Goal: Obtain resource: Download file/media

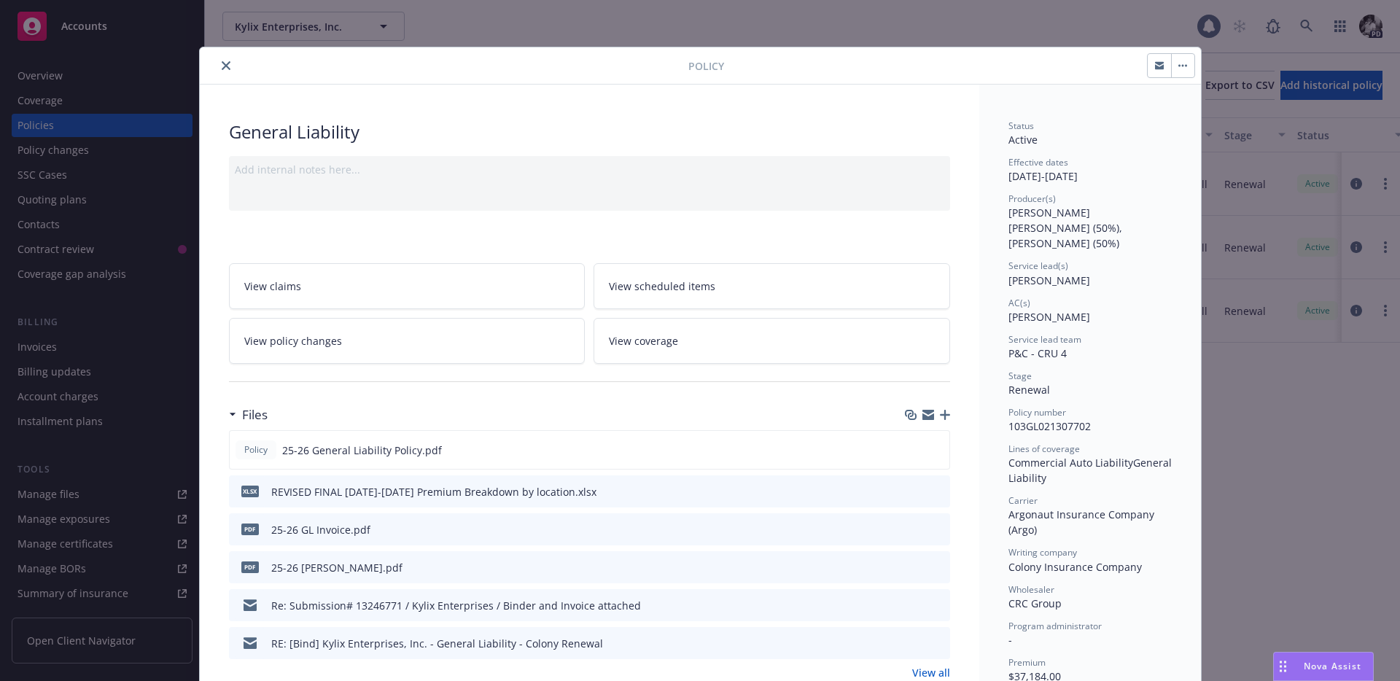
scroll to position [44, 0]
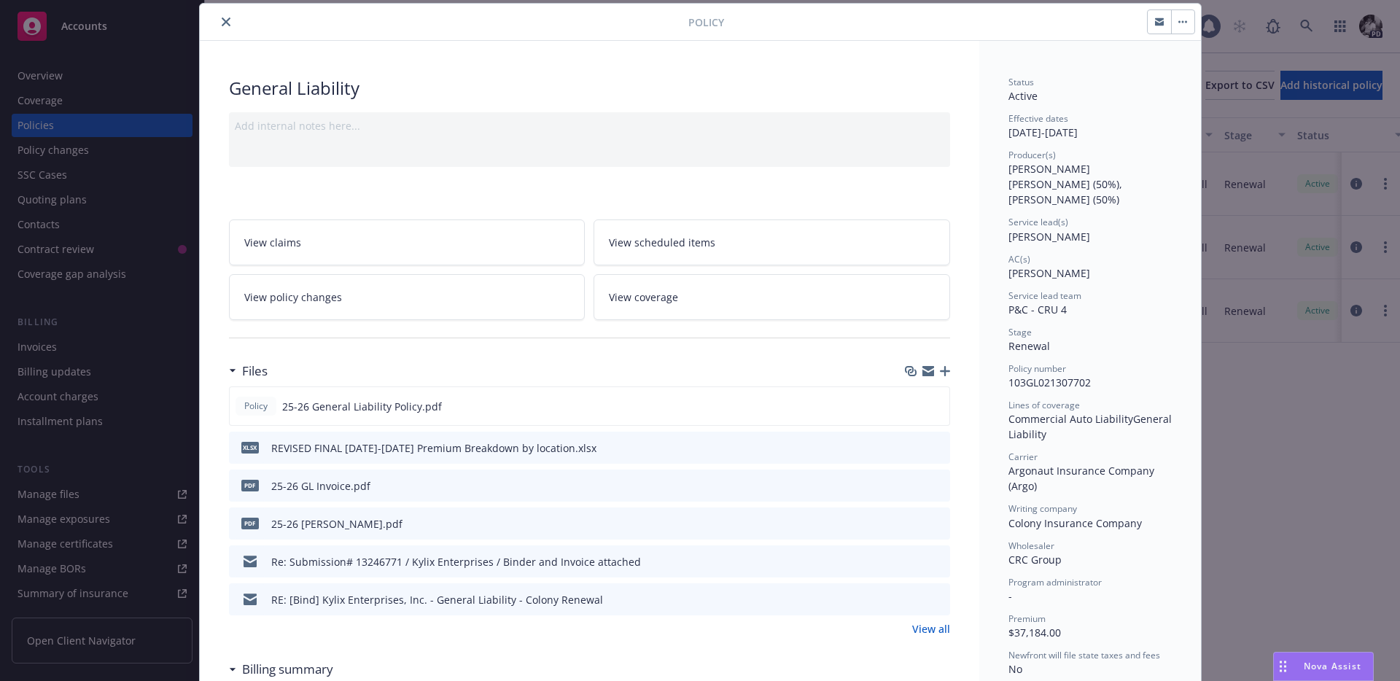
click at [225, 24] on icon "close" at bounding box center [226, 21] width 9 height 9
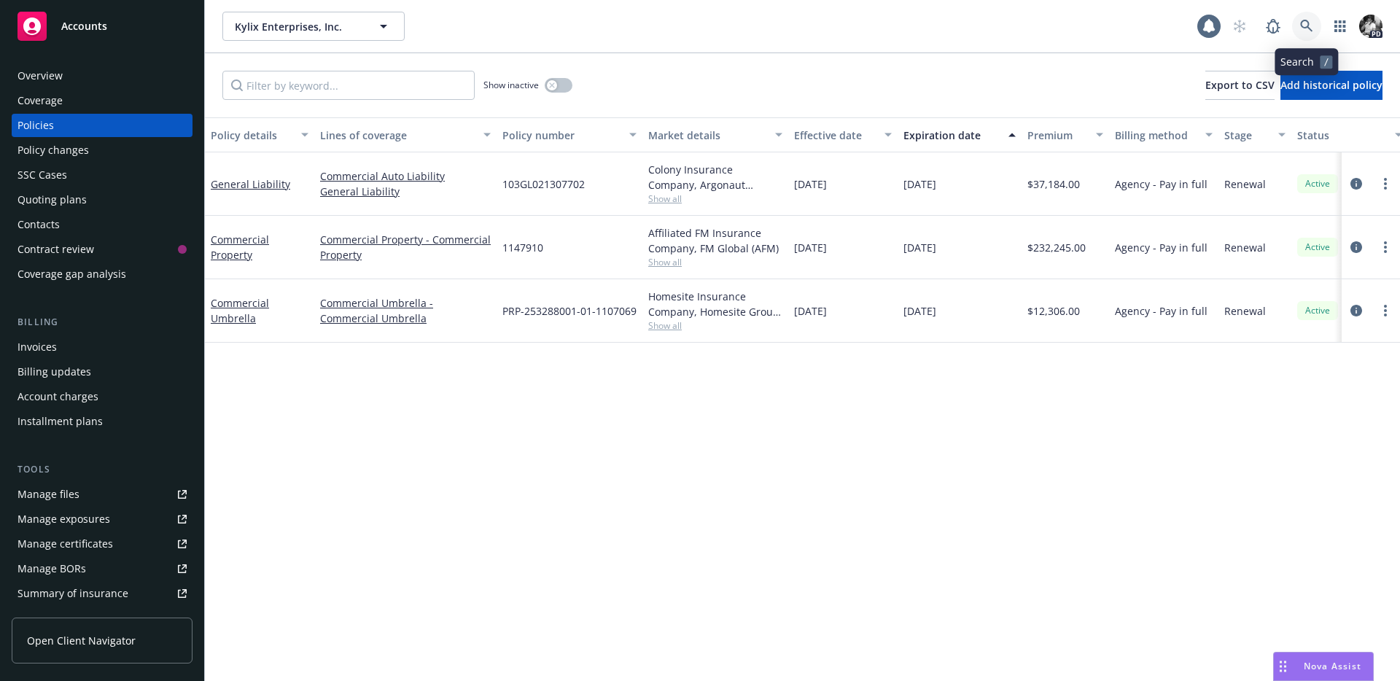
click at [1303, 30] on icon at bounding box center [1306, 26] width 13 height 13
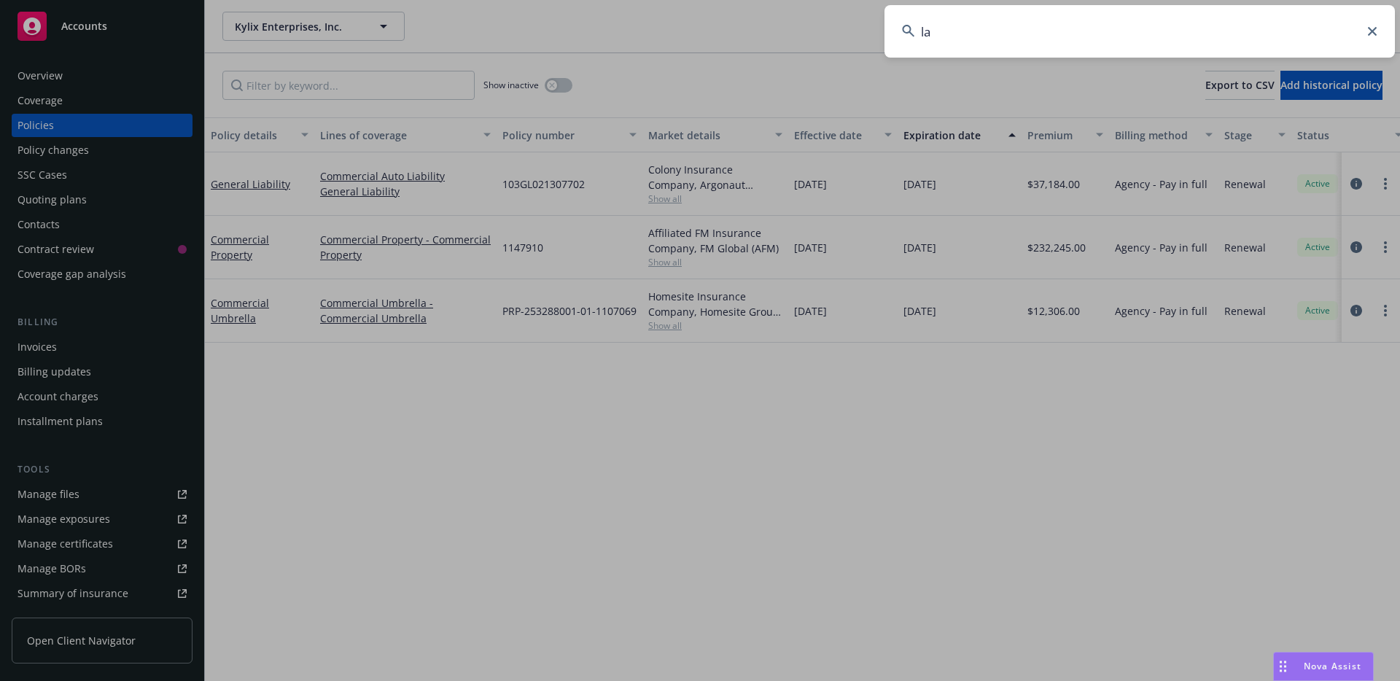
type input "l"
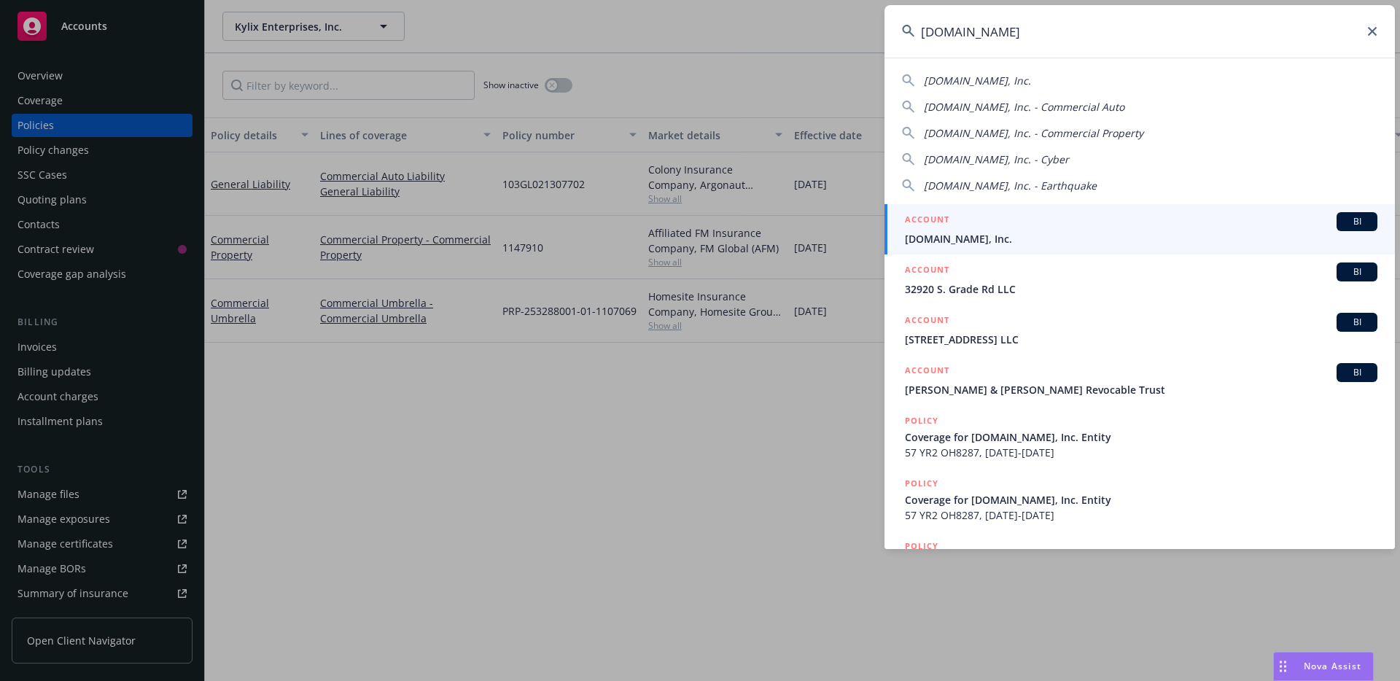
type input "[DOMAIN_NAME]"
click at [955, 233] on span "[DOMAIN_NAME], Inc." at bounding box center [1141, 238] width 472 height 15
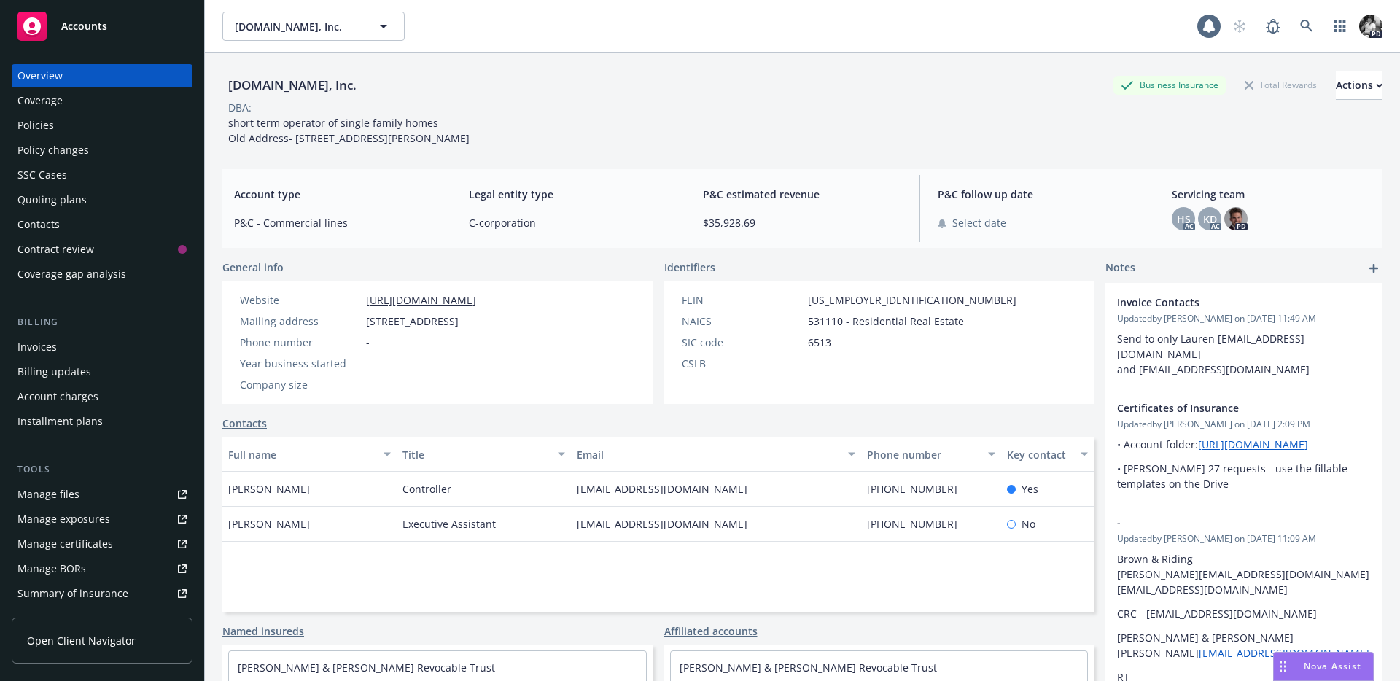
click at [89, 119] on div "Policies" at bounding box center [101, 125] width 169 height 23
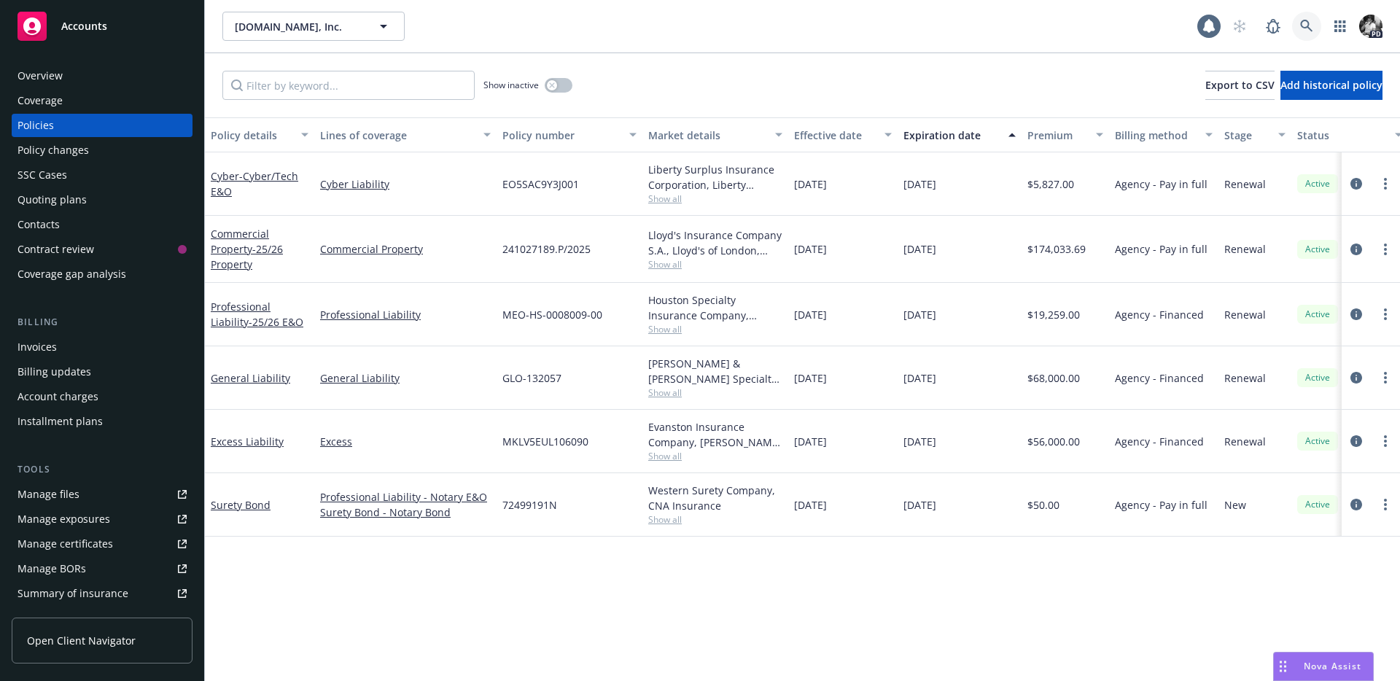
click at [1317, 26] on link at bounding box center [1306, 26] width 29 height 29
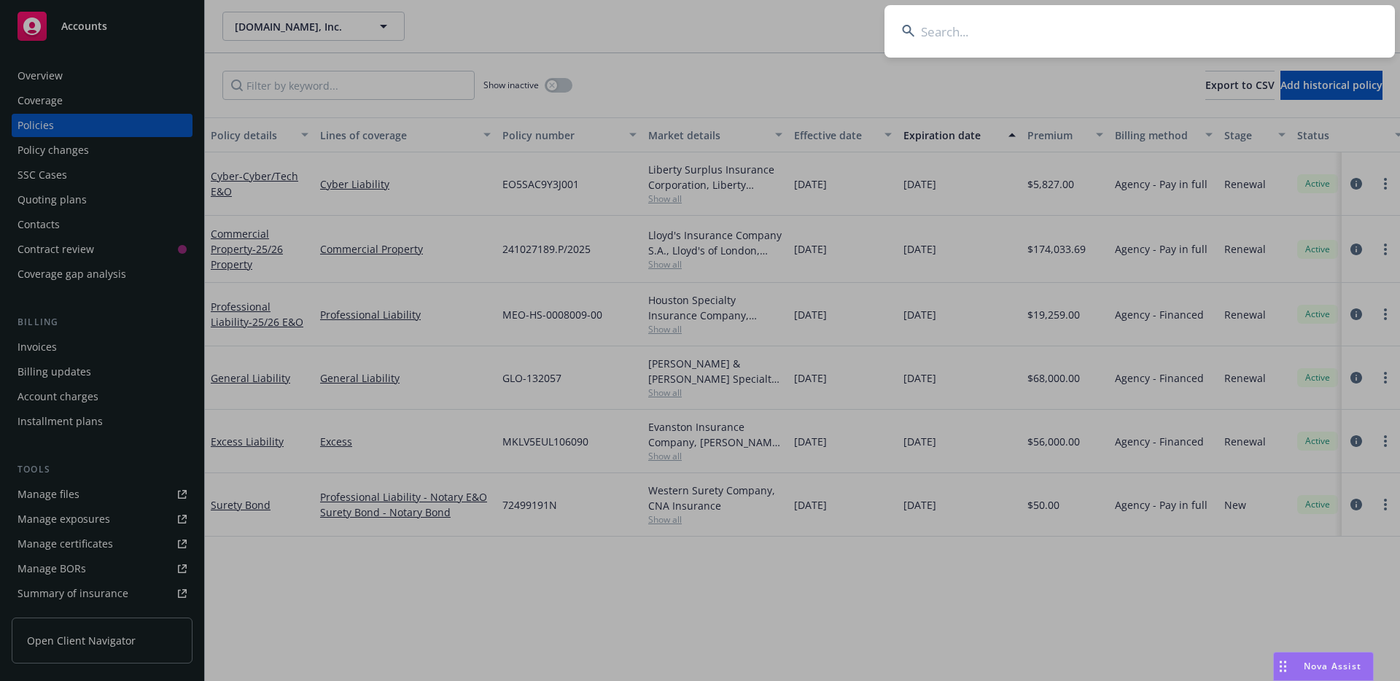
type input "w"
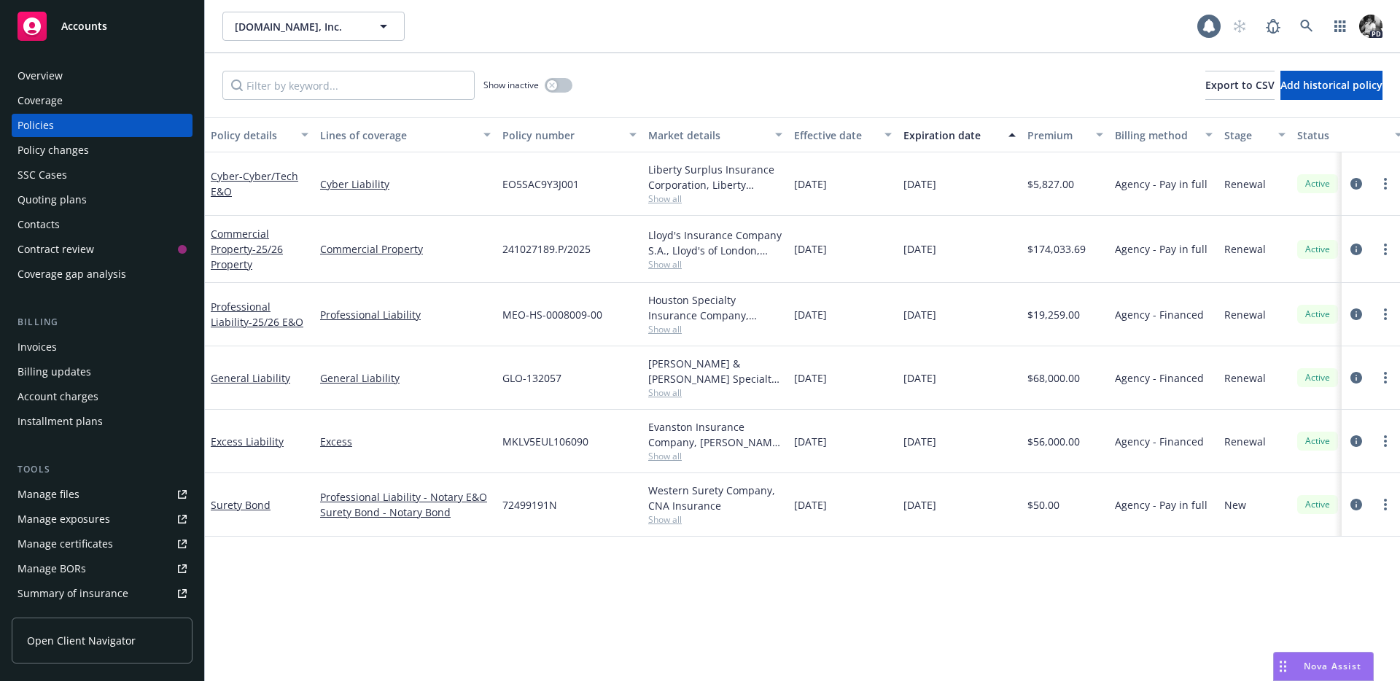
click at [1359, 363] on div at bounding box center [1370, 377] width 58 height 63
click at [1356, 372] on icon "circleInformation" at bounding box center [1356, 378] width 12 height 12
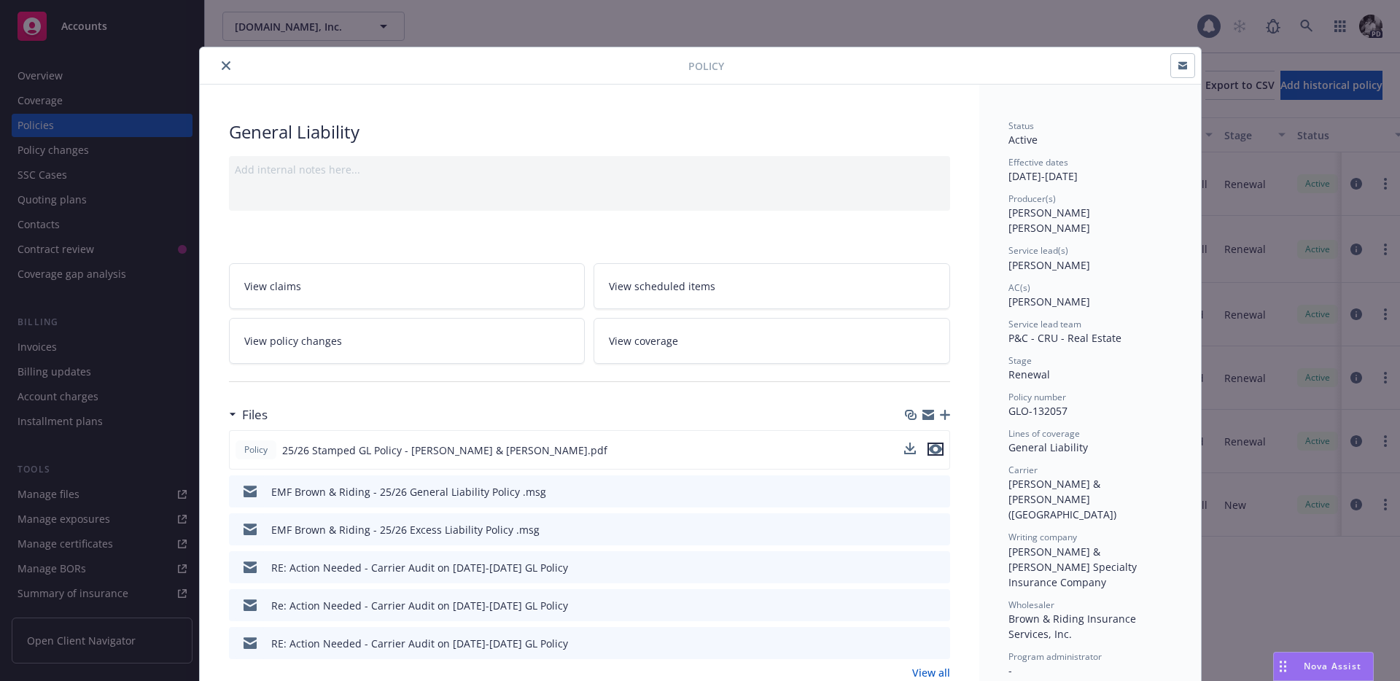
click at [935, 447] on icon "preview file" at bounding box center [935, 449] width 13 height 10
click at [227, 71] on button "close" at bounding box center [225, 65] width 17 height 17
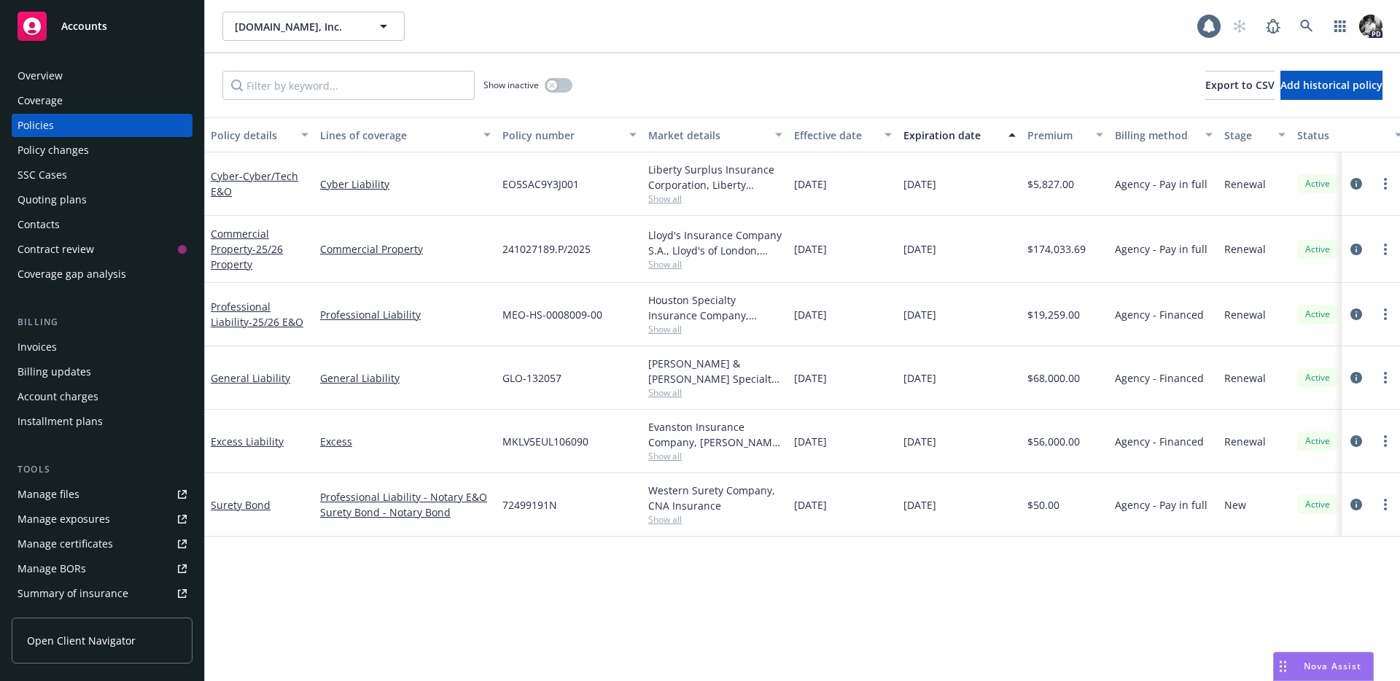
click at [85, 500] on link "Manage files" at bounding box center [102, 494] width 181 height 23
click at [1357, 437] on icon "circleInformation" at bounding box center [1356, 441] width 12 height 12
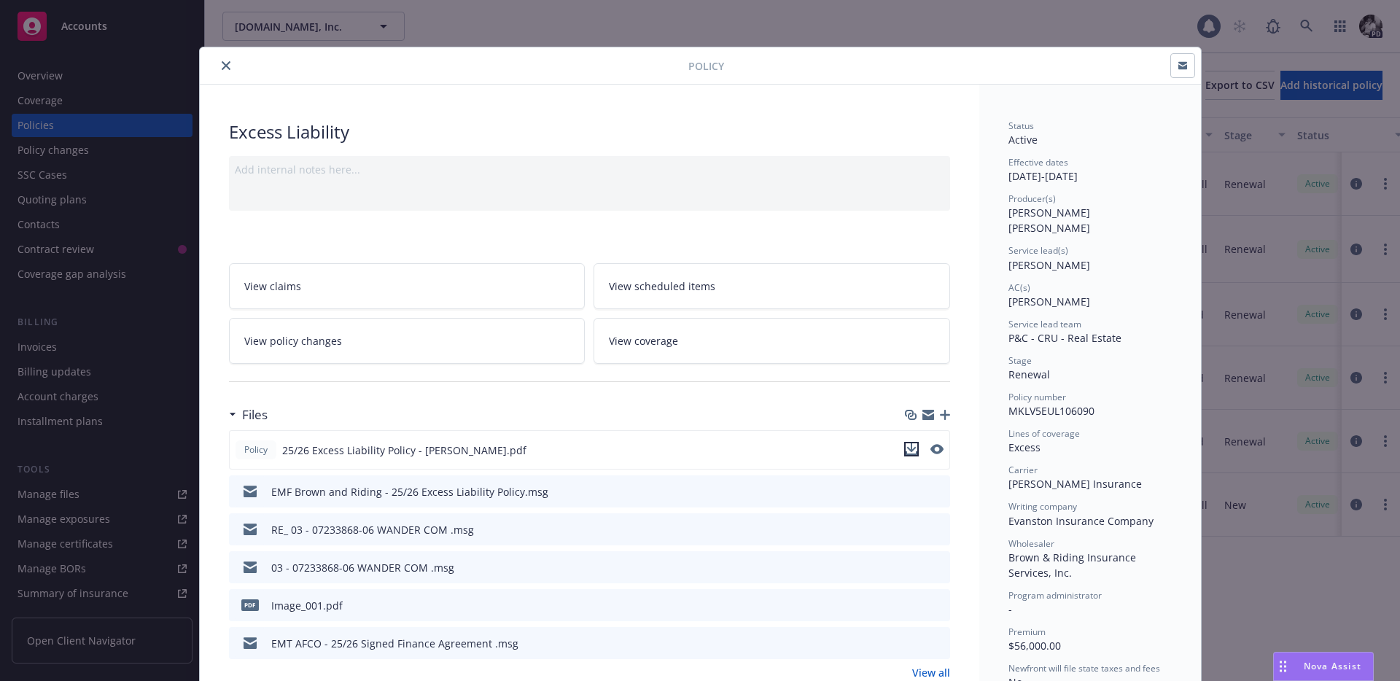
click at [913, 452] on icon "download file" at bounding box center [911, 449] width 12 height 12
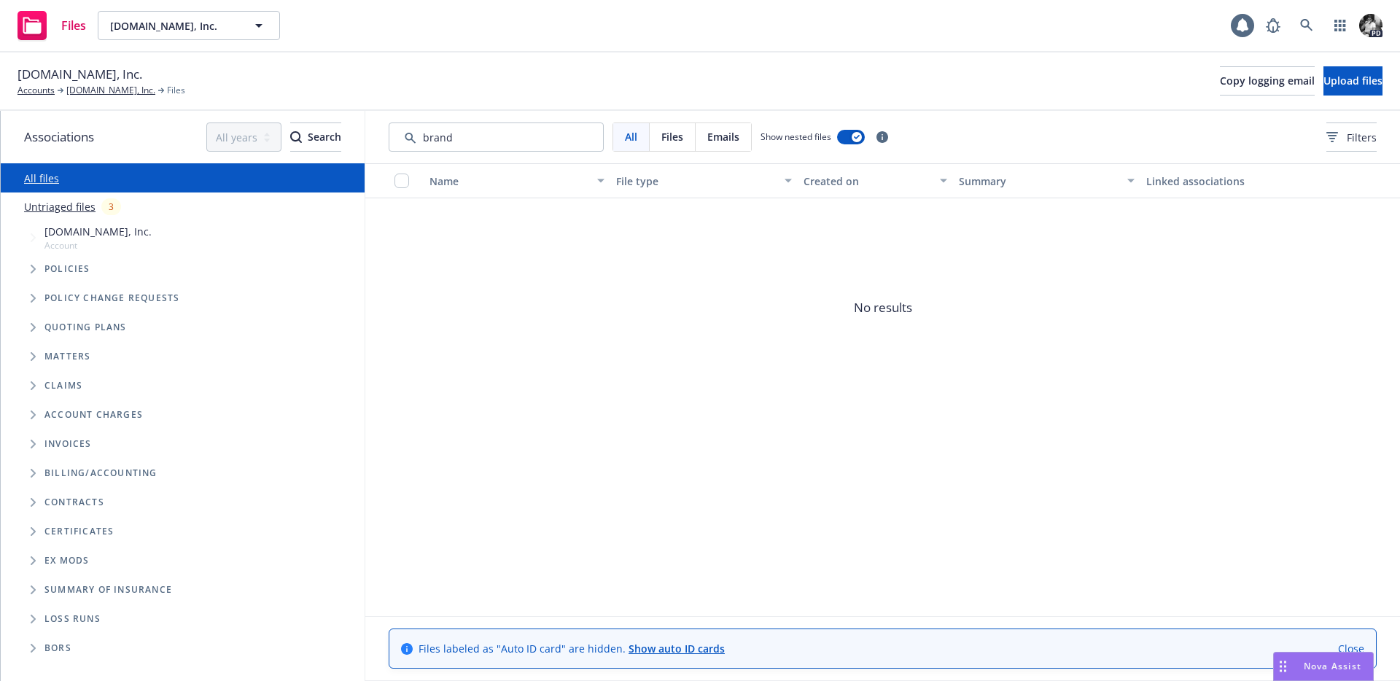
drag, startPoint x: 494, startPoint y: 141, endPoint x: 359, endPoint y: 130, distance: 136.1
click at [359, 130] on div "Associations All years 2027 2026 2025 2024 2023 2022 2021 2020 2019 2018 2017 2…" at bounding box center [700, 396] width 1399 height 570
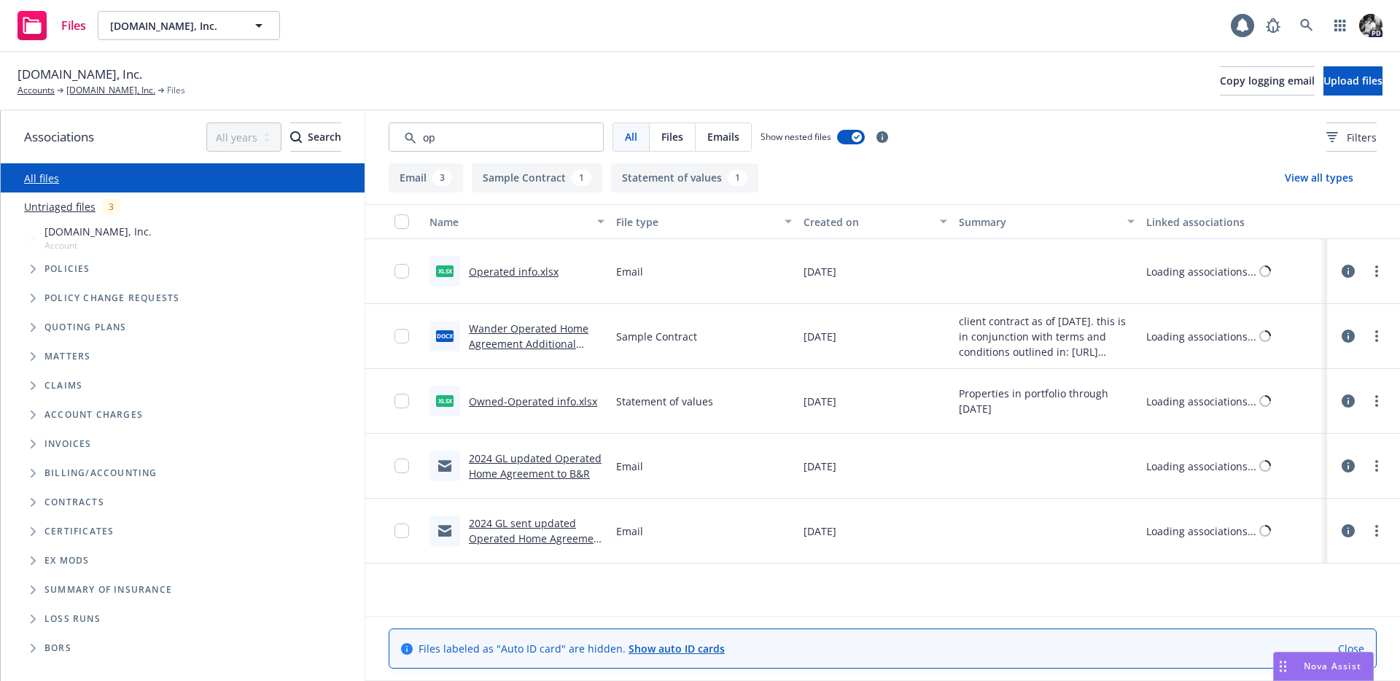
type input "o"
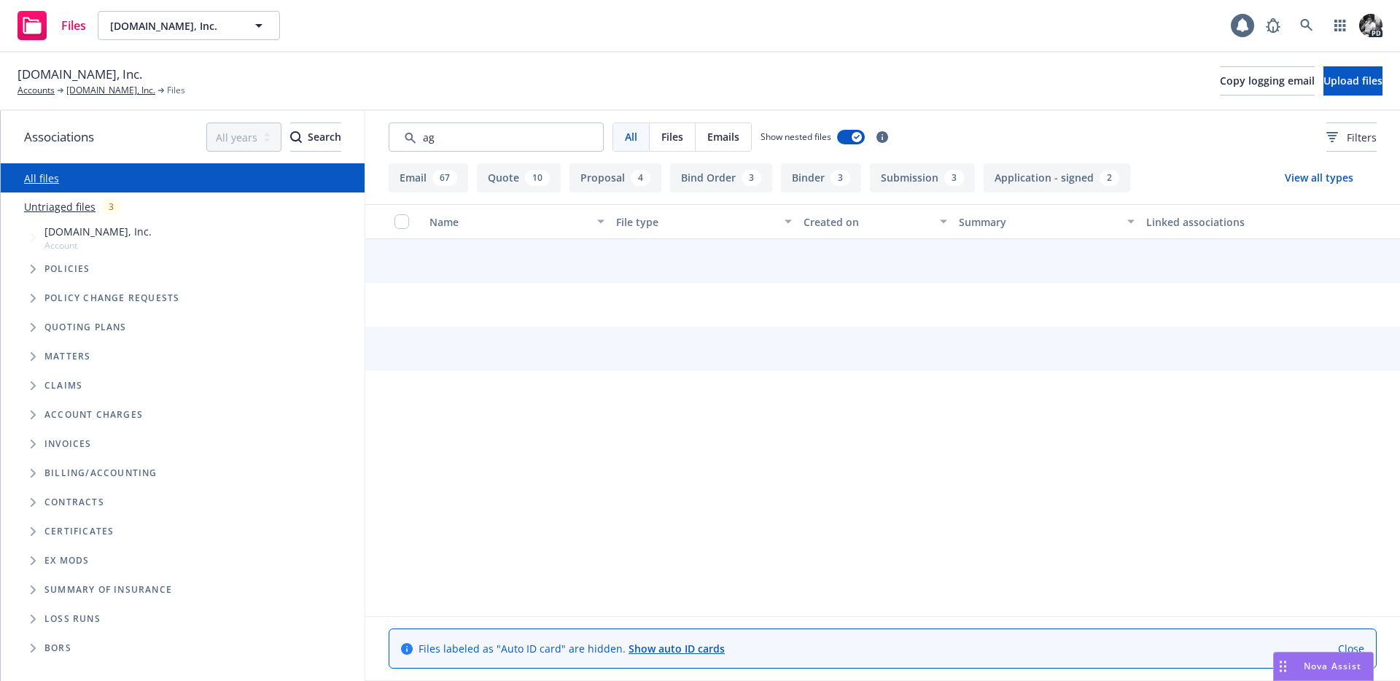
type input "a"
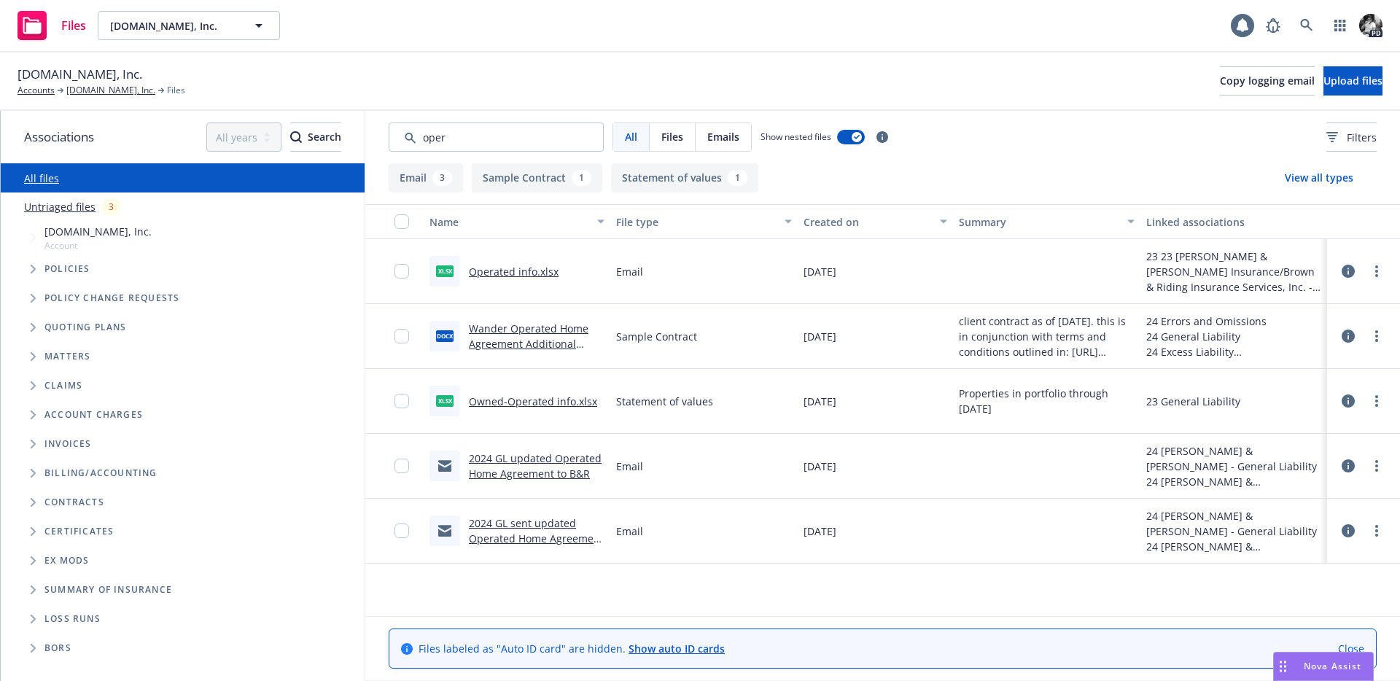
type input "oper"
click at [511, 326] on link "Wander Operated Home Agreement Additional Terms and Conditions as of Mar 2025.d…" at bounding box center [536, 352] width 134 height 60
